Goal: Information Seeking & Learning: Learn about a topic

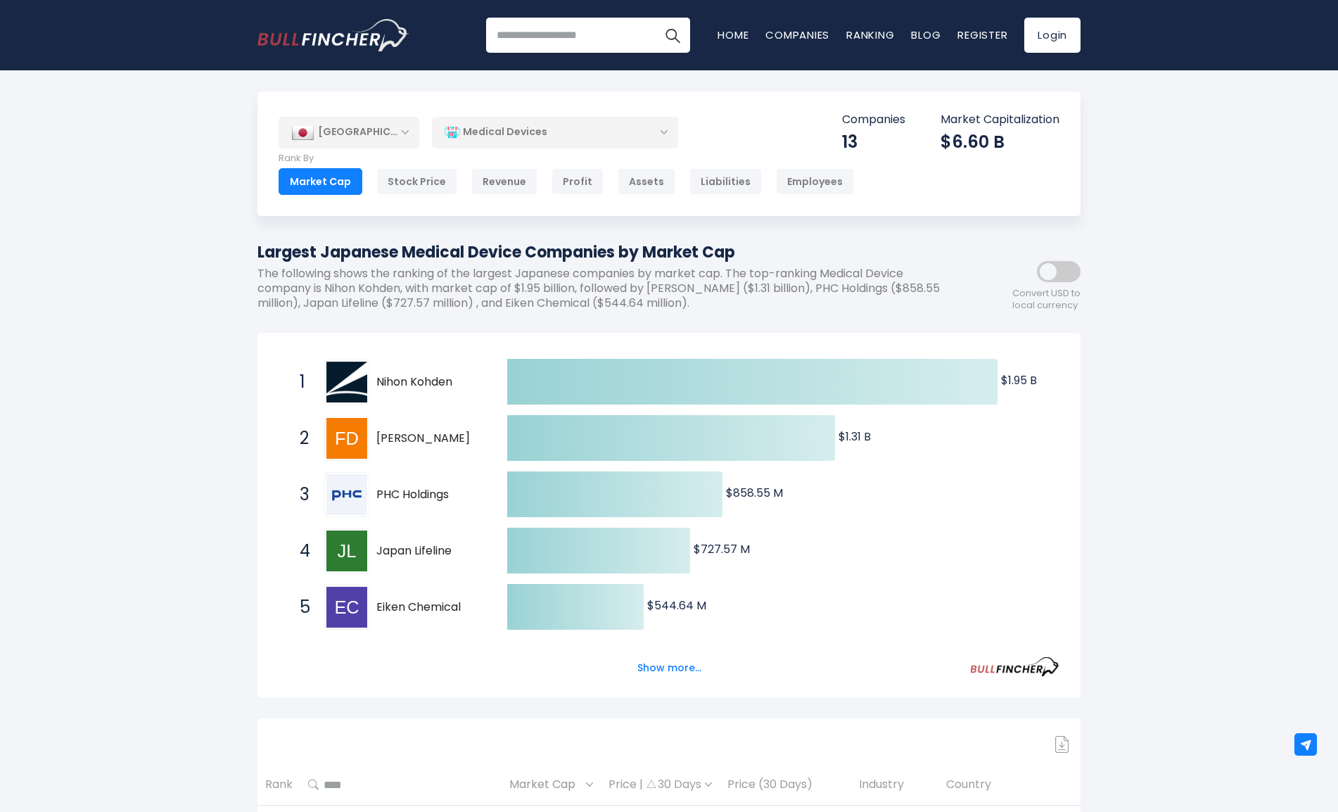
drag, startPoint x: 378, startPoint y: 376, endPoint x: 582, endPoint y: 490, distance: 233.7
click at [577, 488] on div "Created with Highcharts 12.1.2 $1.95 B ​ $1.95 B $1.31 B ​ $1.31 B $858.55 M ​ …" at bounding box center [669, 635] width 781 height 563
drag, startPoint x: 459, startPoint y: 381, endPoint x: 382, endPoint y: 381, distance: 76.7
click at [383, 381] on span "Nihon Kohden" at bounding box center [429, 382] width 106 height 15
drag, startPoint x: 464, startPoint y: 381, endPoint x: 391, endPoint y: 379, distance: 73.2
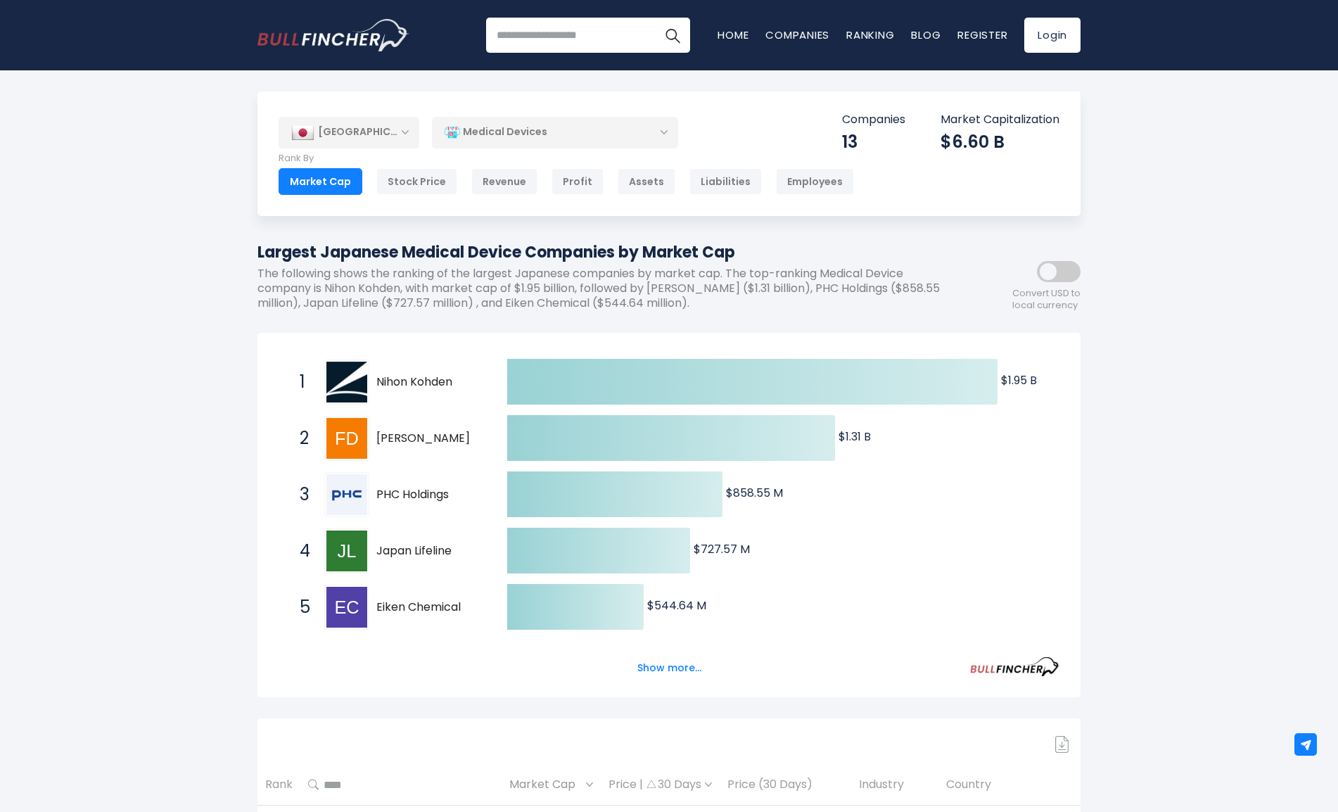
click at [391, 379] on span "Nihon Kohden" at bounding box center [429, 382] width 106 height 15
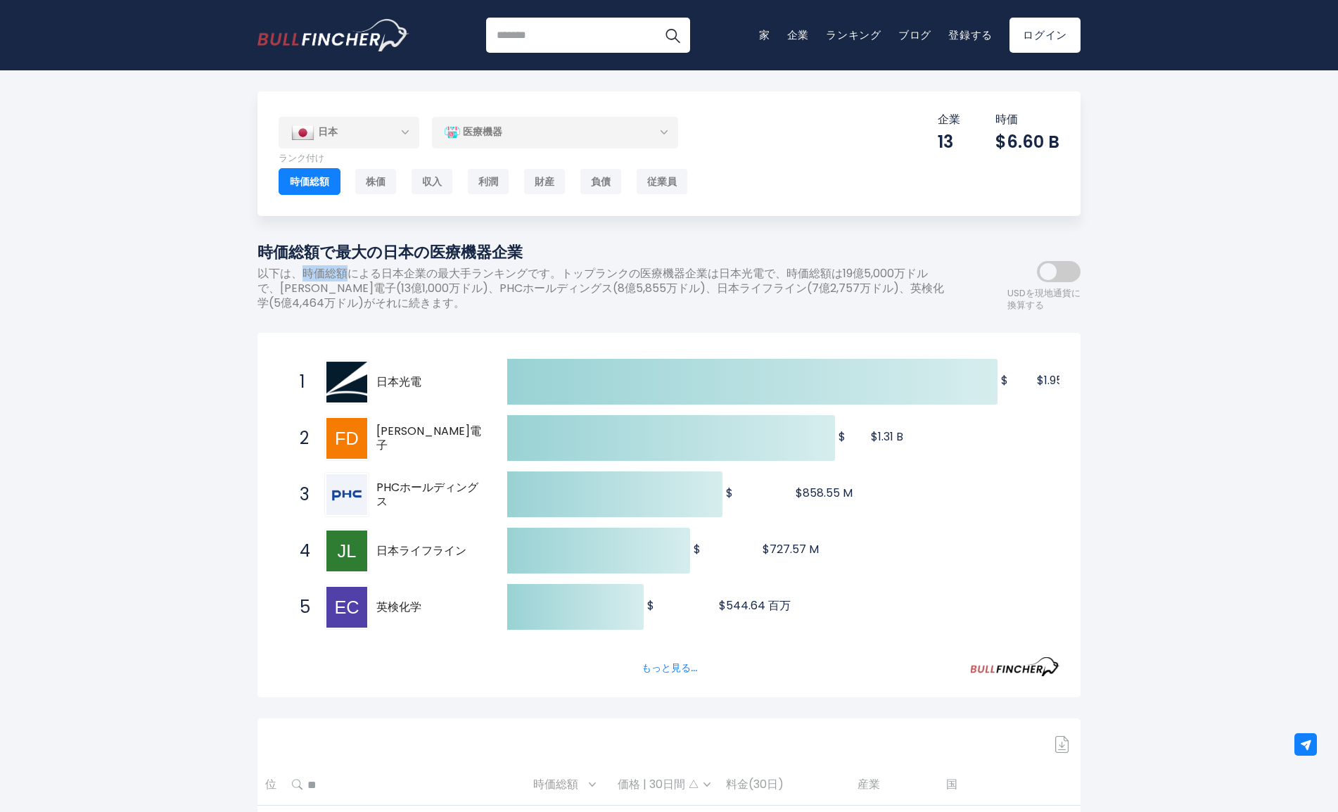
drag, startPoint x: 301, startPoint y: 274, endPoint x: 350, endPoint y: 274, distance: 48.6
click at [350, 274] on p "以下は、時価総額による日本企業の最大手ランキングです。トップランクの医療機器企業は日本光電で、時価総額は19億5,000万ドルで、福田電子(13億1,000万…" at bounding box center [606, 289] width 697 height 44
copy p "時価総額"
click at [1066, 278] on span at bounding box center [1059, 271] width 44 height 21
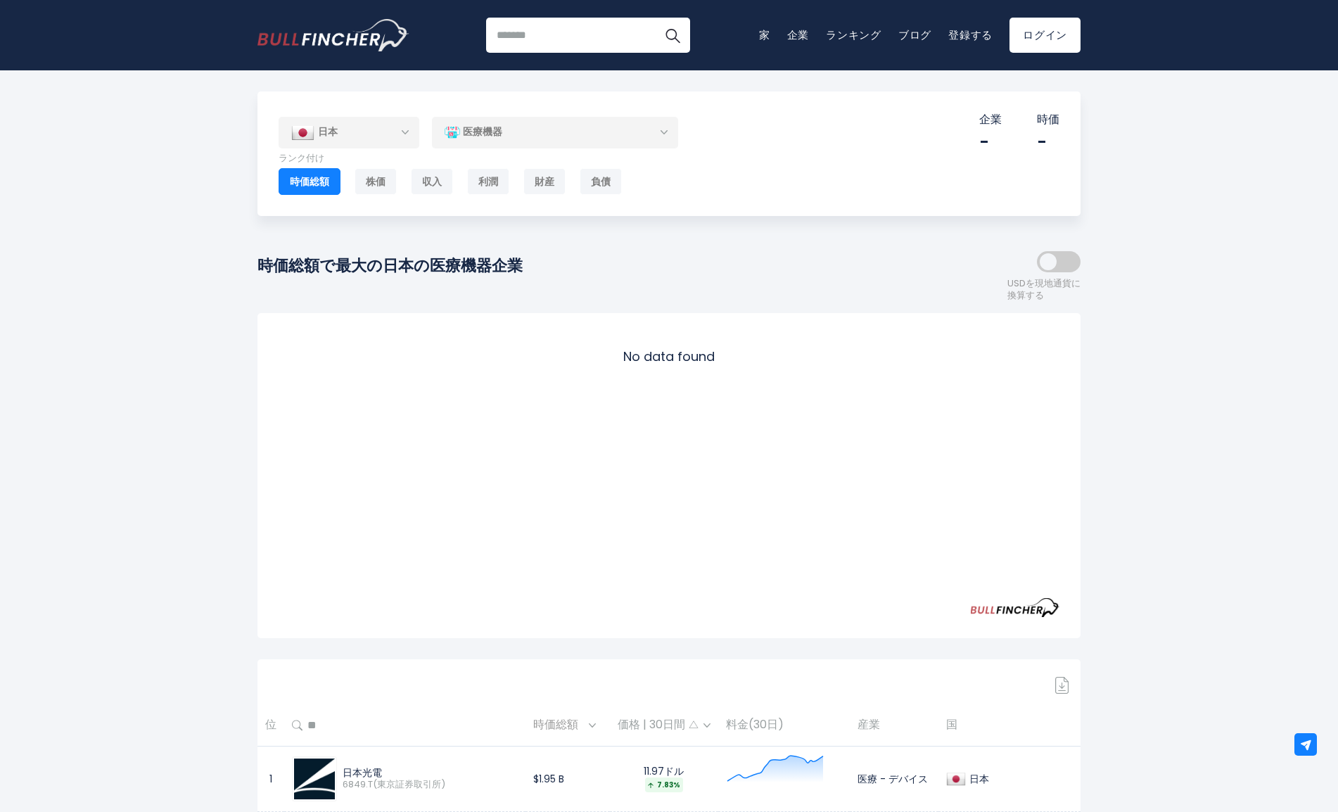
click at [1039, 270] on label at bounding box center [1059, 261] width 44 height 21
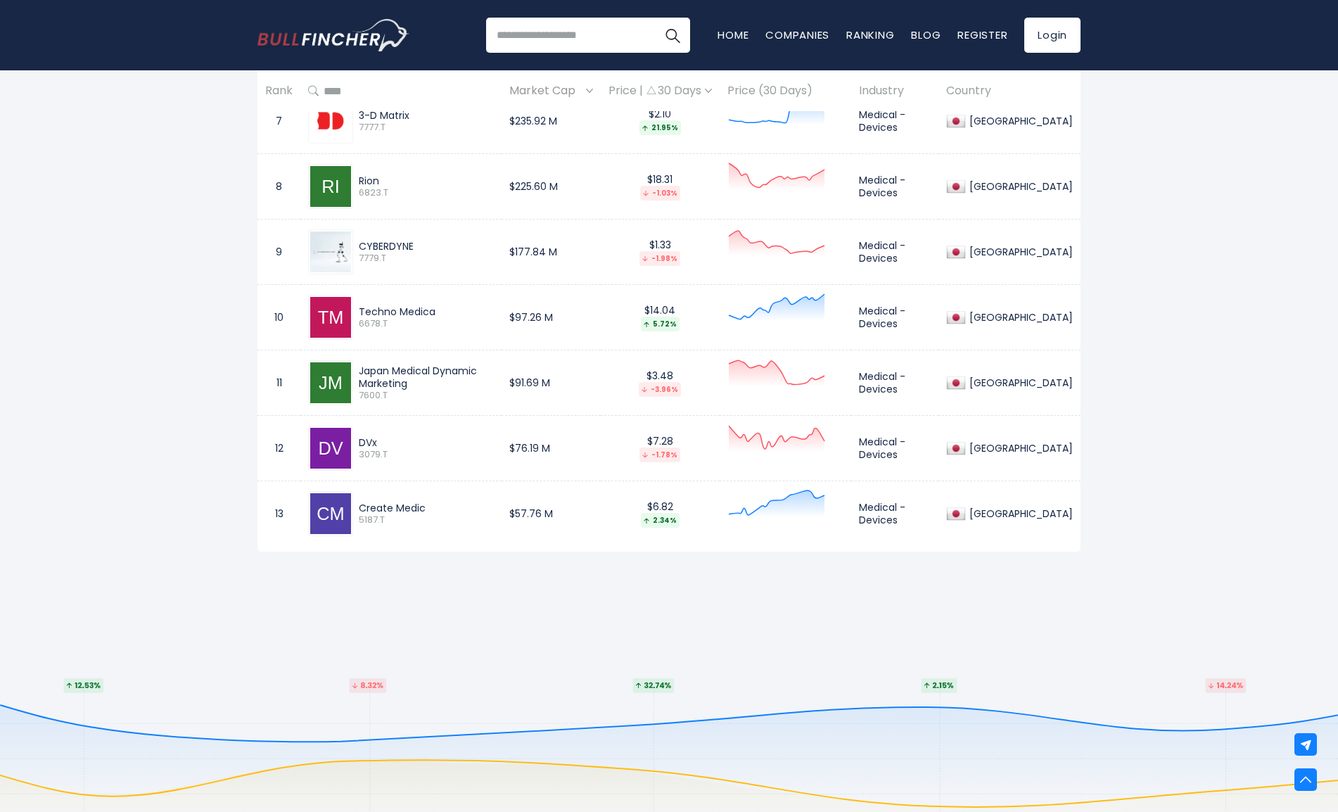
scroll to position [915, 0]
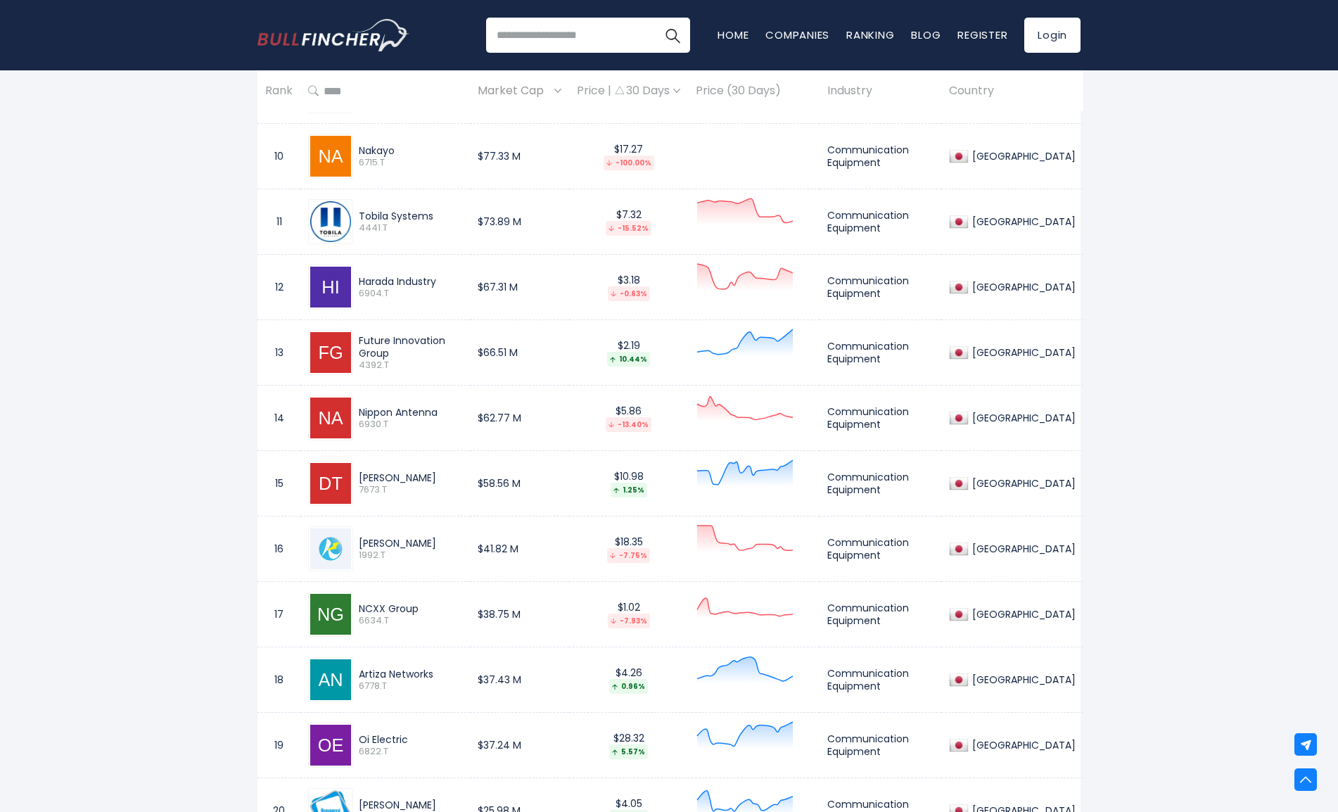
scroll to position [1830, 0]
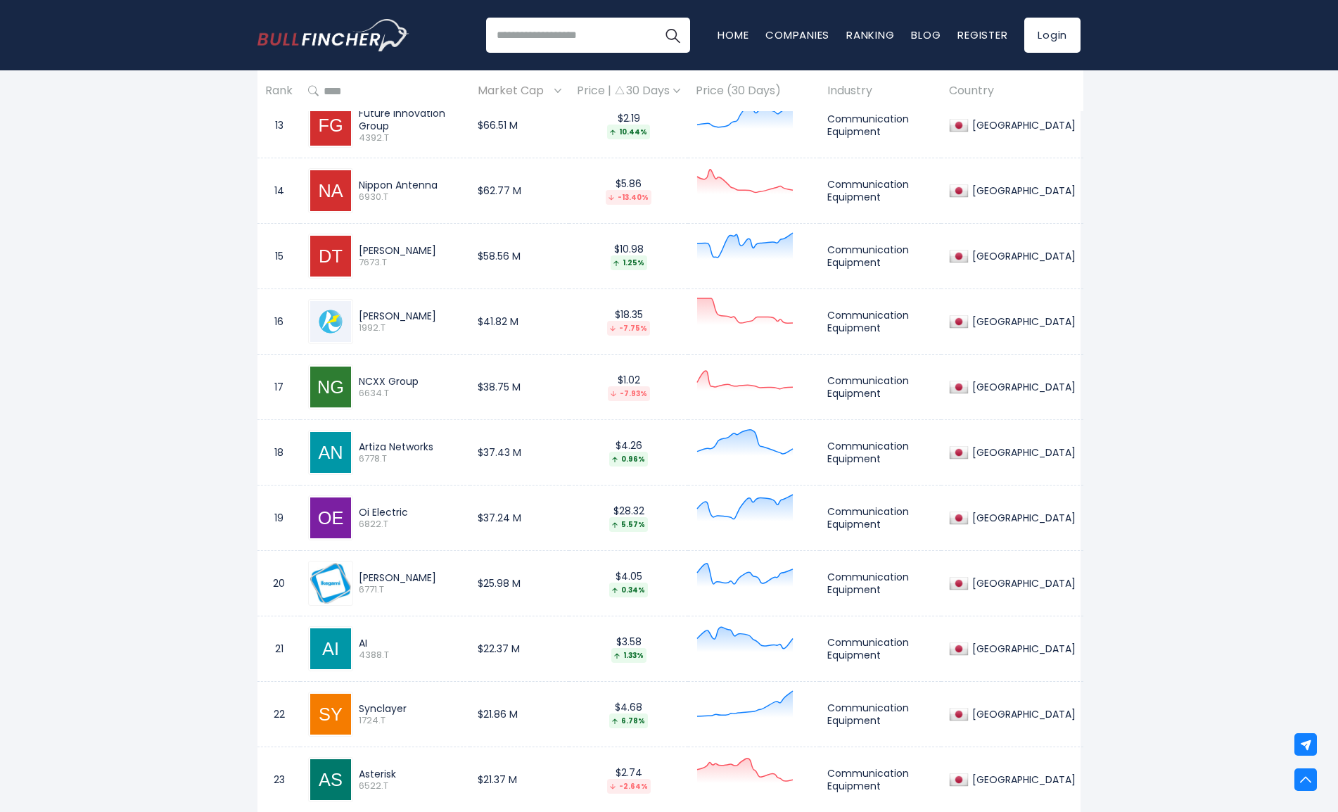
scroll to position [1478, 0]
